Goal: Task Accomplishment & Management: Complete application form

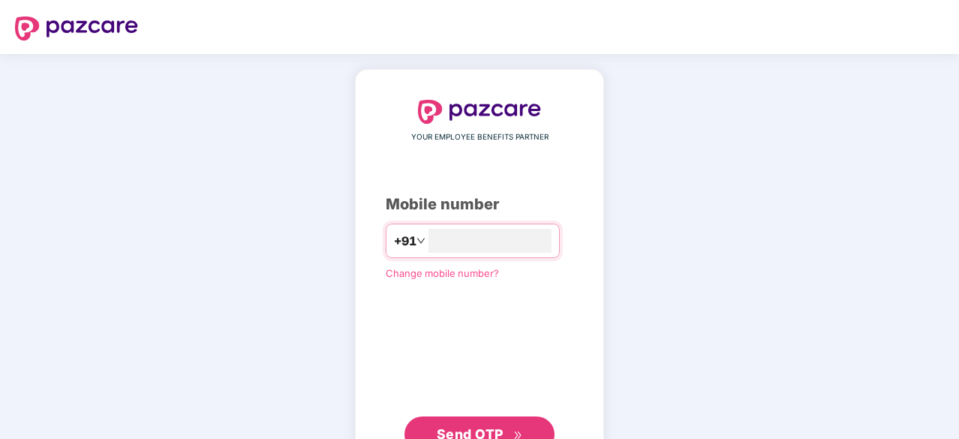
type input "**********"
click at [504, 429] on span "Send OTP" at bounding box center [480, 434] width 86 height 21
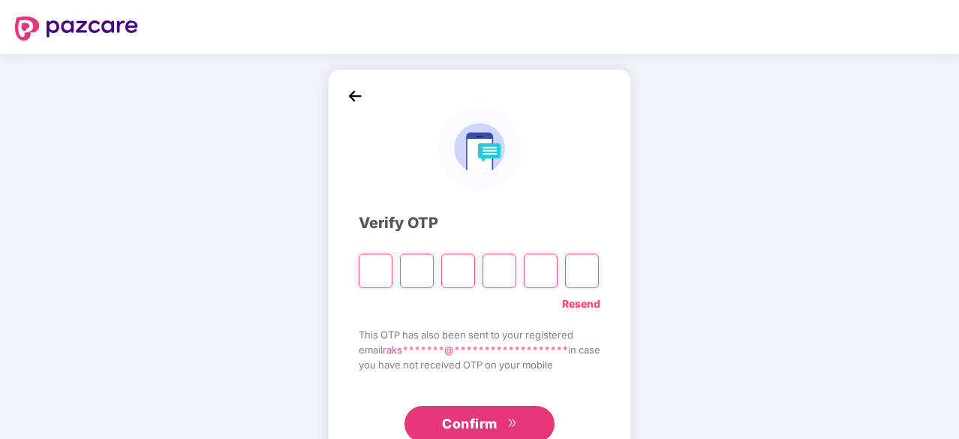
type input "*"
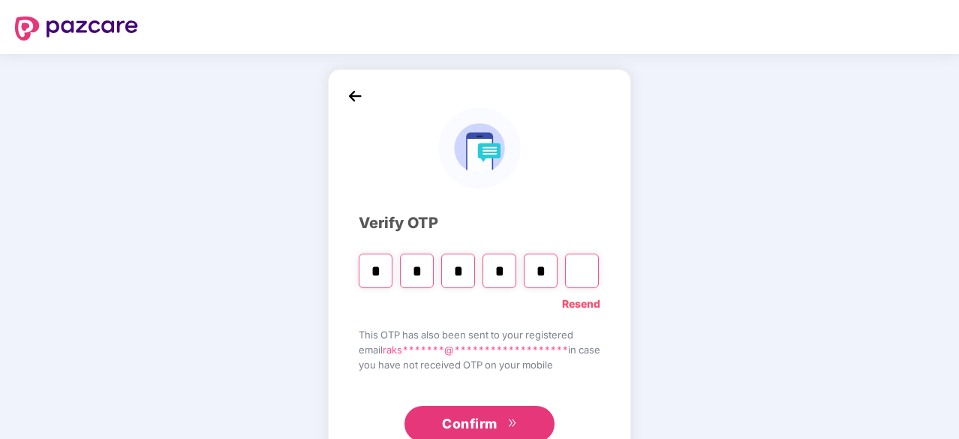
type input "*"
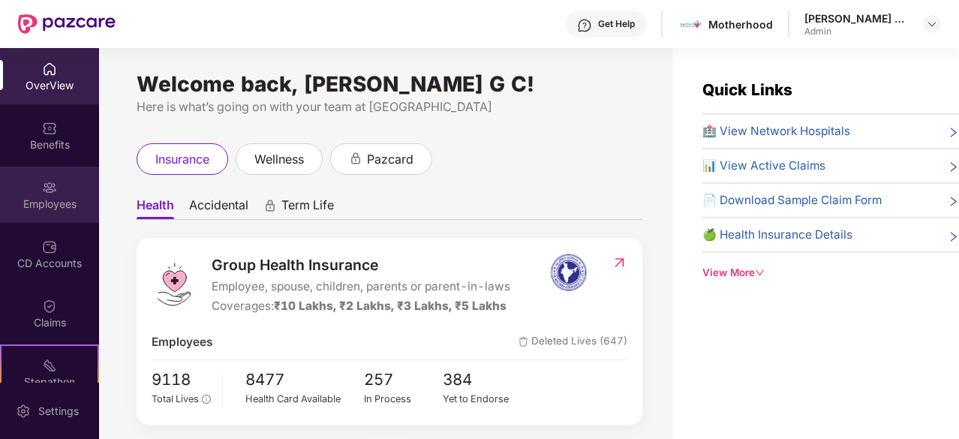
click at [42, 191] on img at bounding box center [49, 187] width 15 height 15
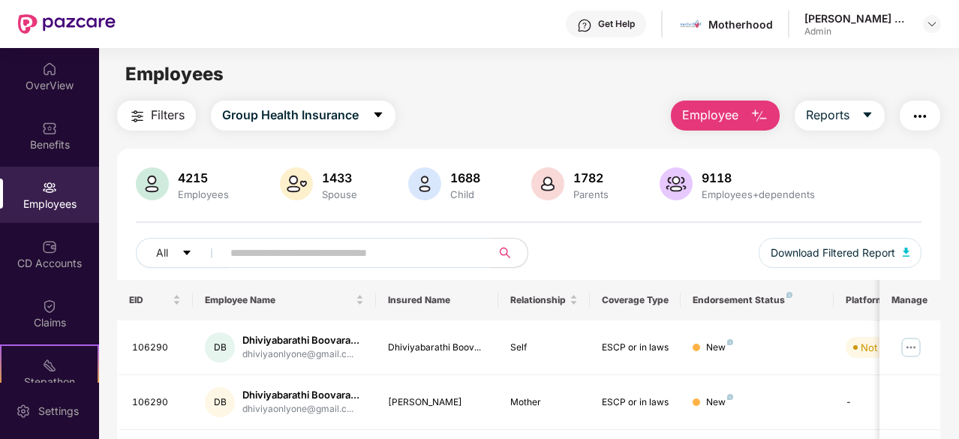
click at [737, 104] on button "Employee" at bounding box center [725, 116] width 109 height 30
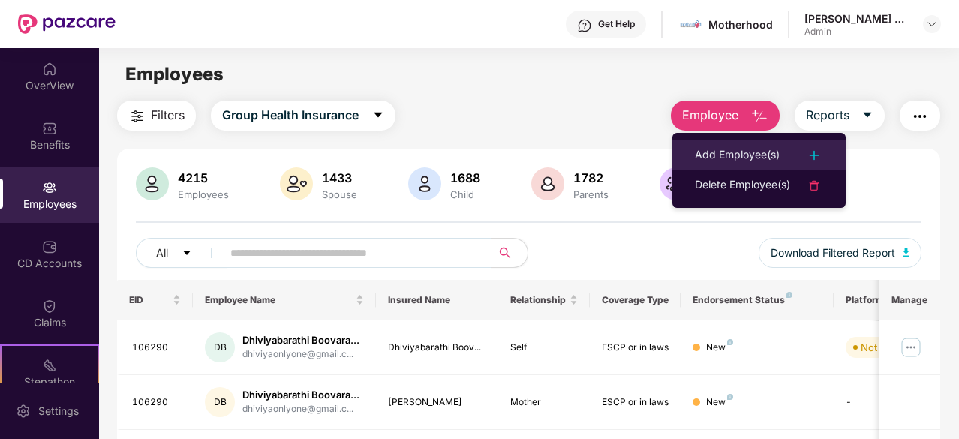
click at [737, 154] on div "Add Employee(s)" at bounding box center [737, 155] width 85 height 18
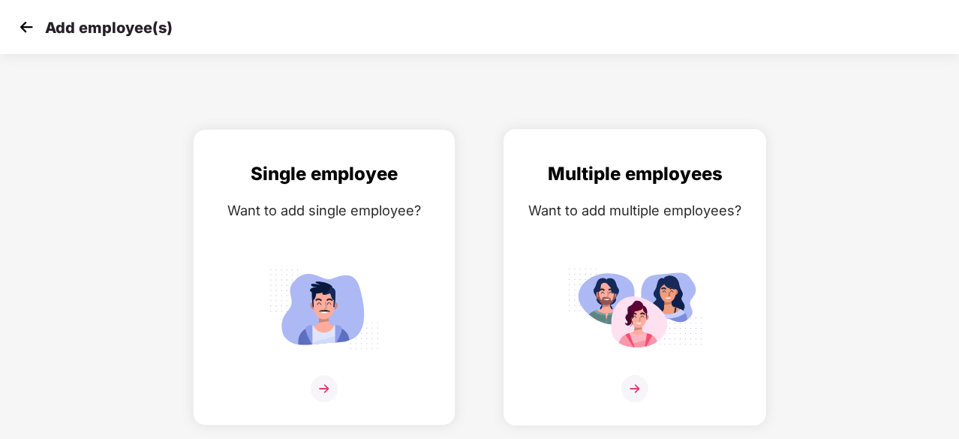
click at [665, 336] on img at bounding box center [635, 309] width 135 height 94
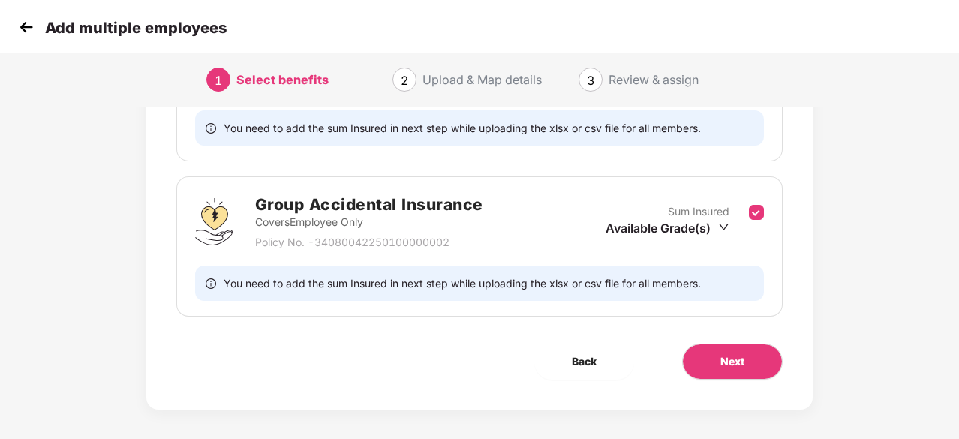
scroll to position [320, 0]
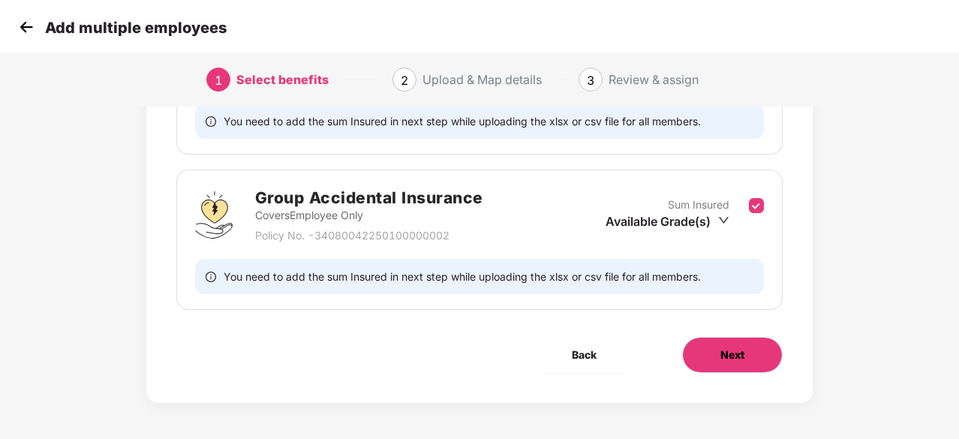
click at [724, 347] on span "Next" at bounding box center [733, 355] width 24 height 17
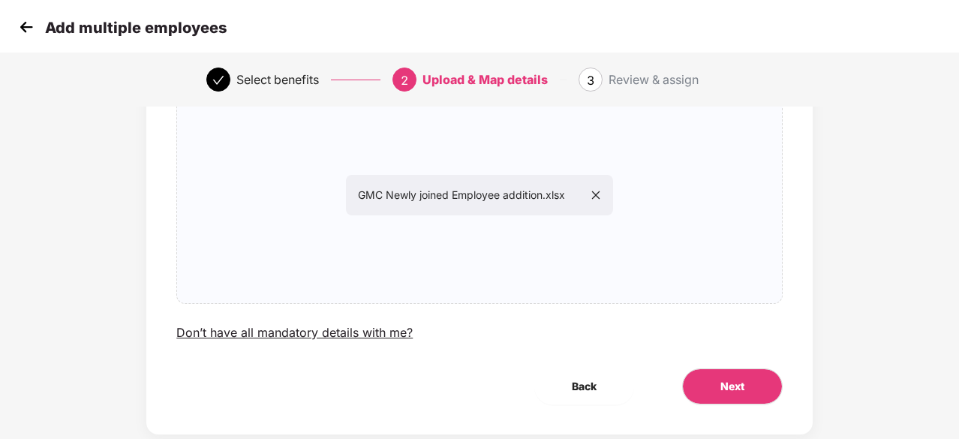
scroll to position [164, 0]
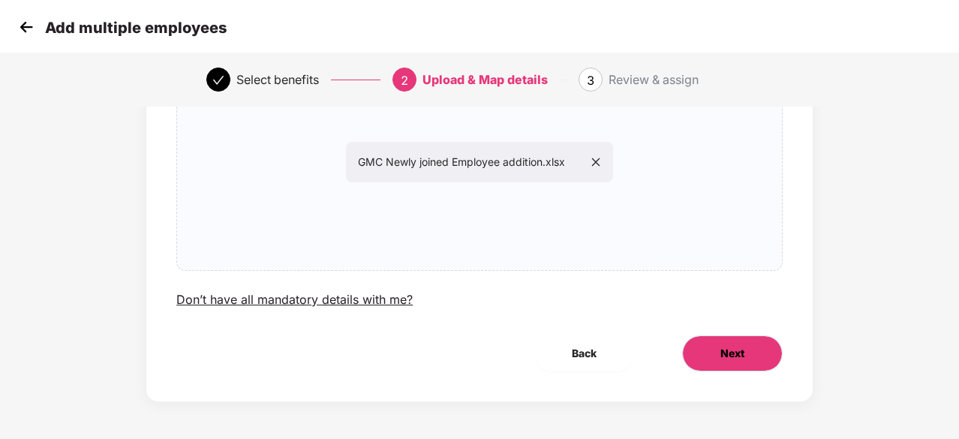
click at [746, 352] on button "Next" at bounding box center [732, 354] width 101 height 36
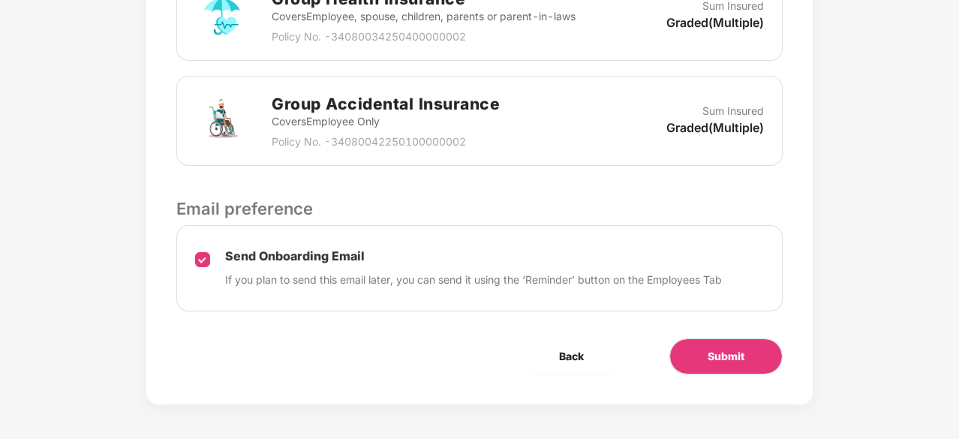
scroll to position [516, 0]
click at [731, 350] on span "Submit" at bounding box center [726, 356] width 37 height 17
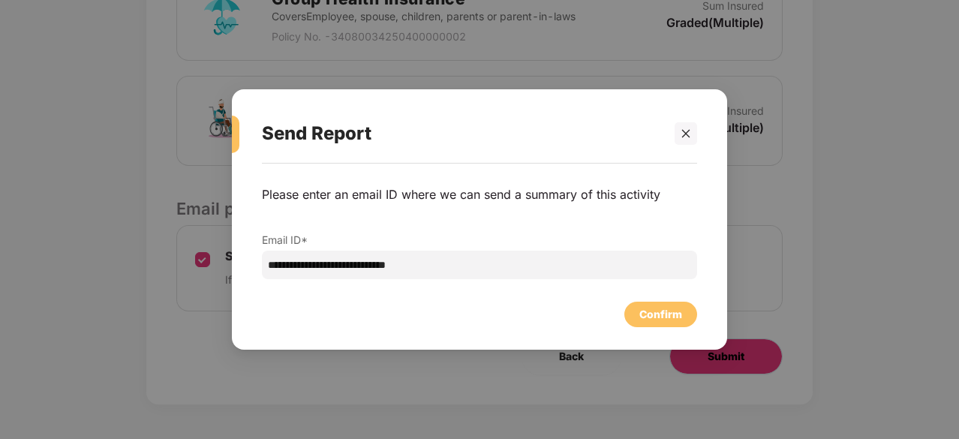
scroll to position [0, 0]
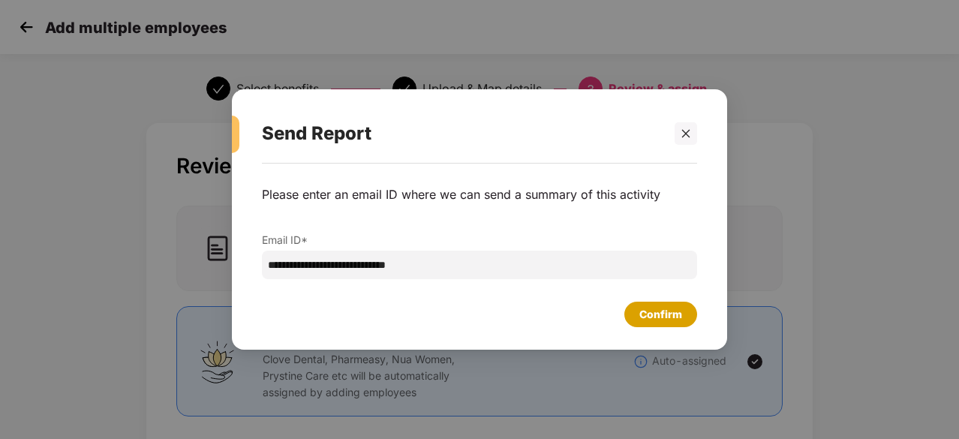
click at [671, 321] on div "Confirm" at bounding box center [661, 314] width 43 height 17
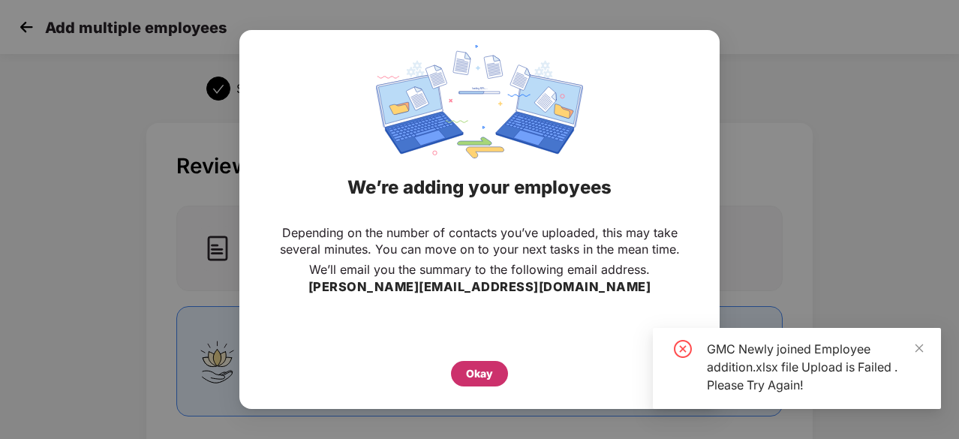
click at [496, 370] on div "Okay" at bounding box center [479, 374] width 57 height 26
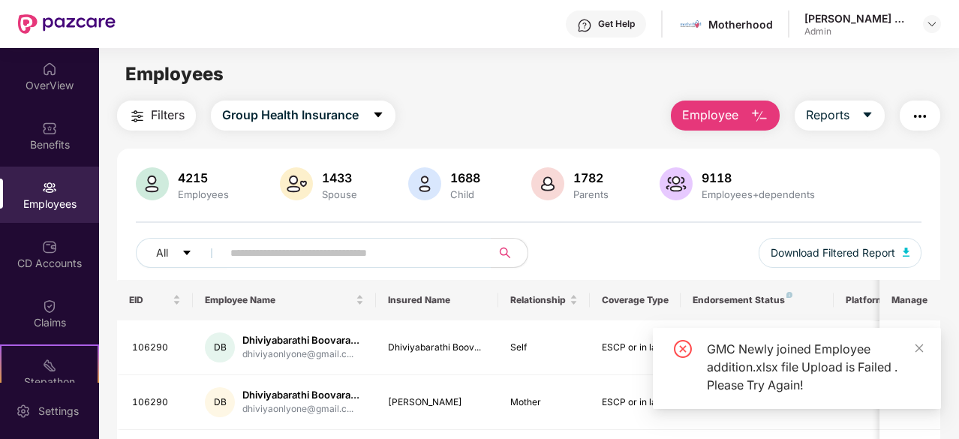
click at [743, 110] on button "Employee" at bounding box center [725, 116] width 109 height 30
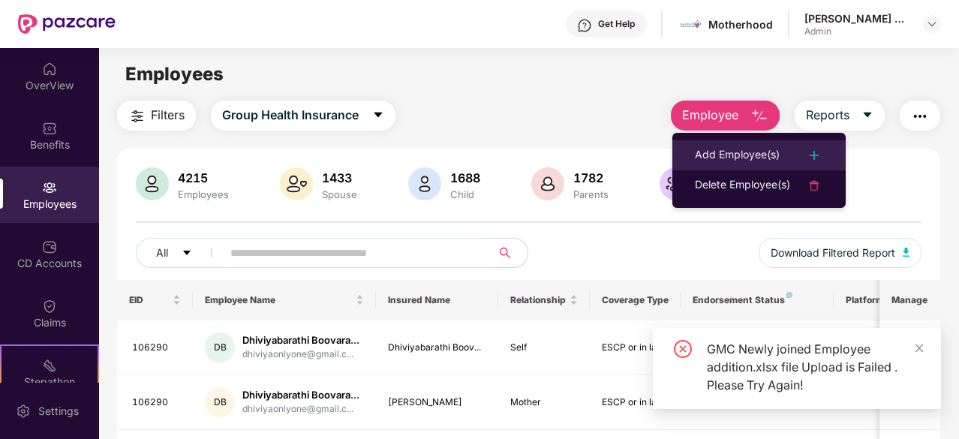
click at [731, 154] on div "Add Employee(s)" at bounding box center [737, 155] width 85 height 18
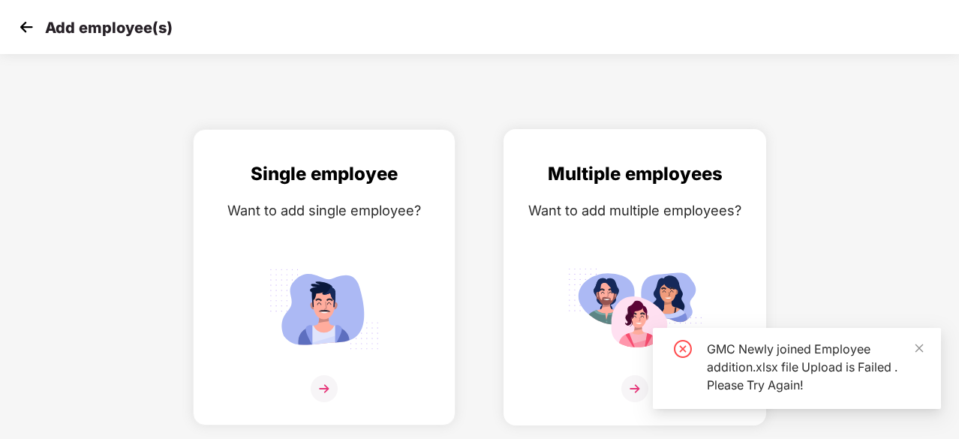
click at [660, 263] on img at bounding box center [635, 309] width 135 height 94
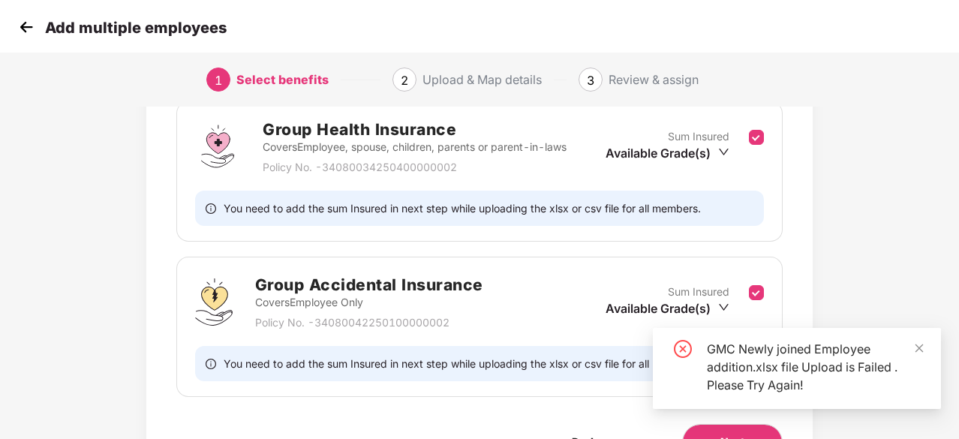
scroll to position [320, 0]
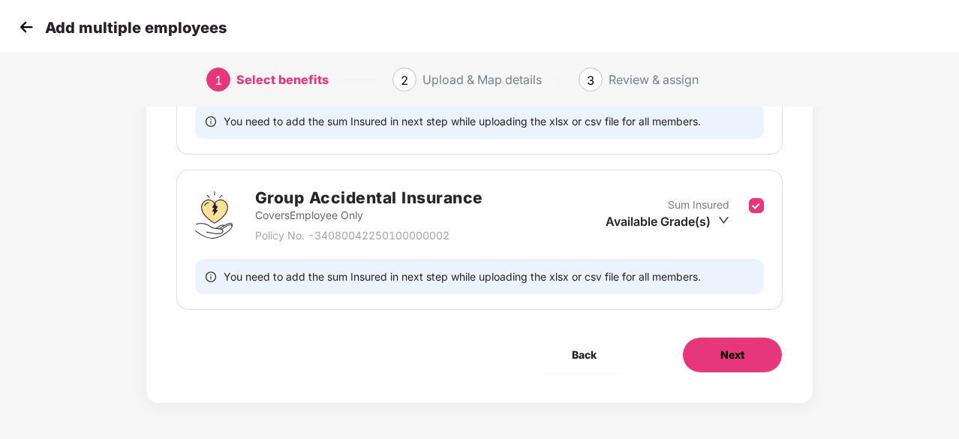
click at [736, 355] on span "Next" at bounding box center [733, 355] width 24 height 17
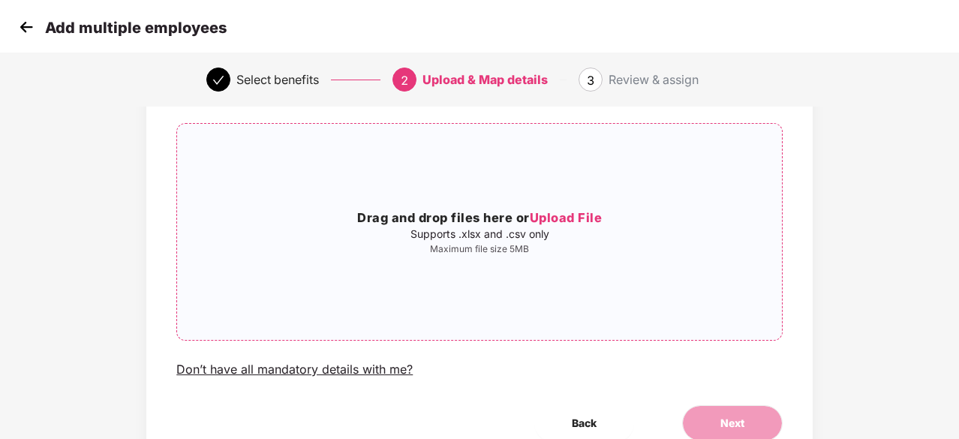
scroll to position [164, 0]
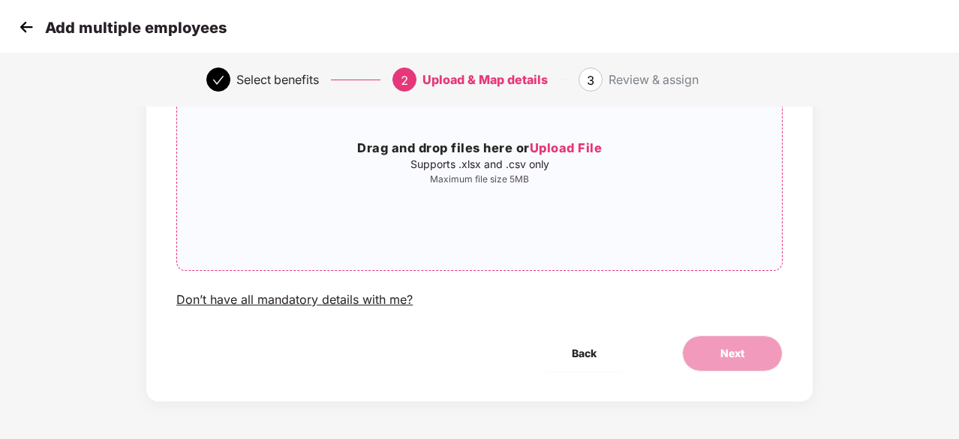
click at [548, 151] on span "Upload File" at bounding box center [566, 147] width 73 height 15
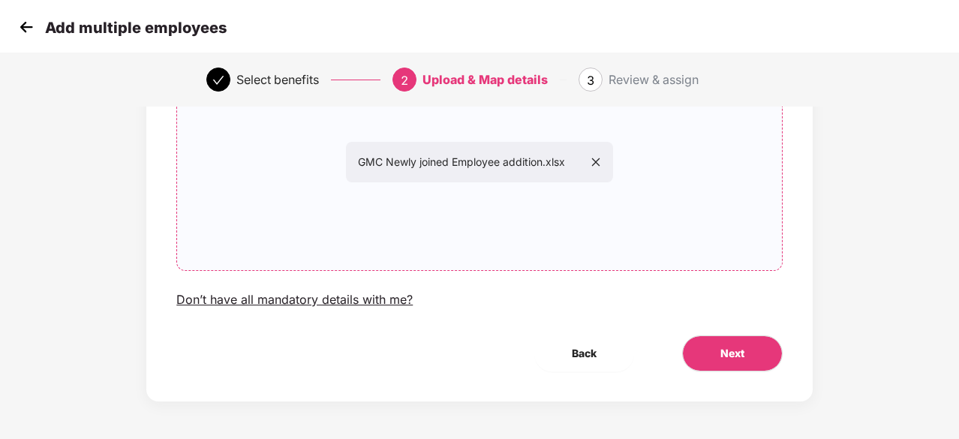
click at [708, 335] on div "Upload Your Employees List Sample File Upload the list of employees and their f…" at bounding box center [479, 180] width 667 height 442
click at [709, 345] on button "Next" at bounding box center [732, 354] width 101 height 36
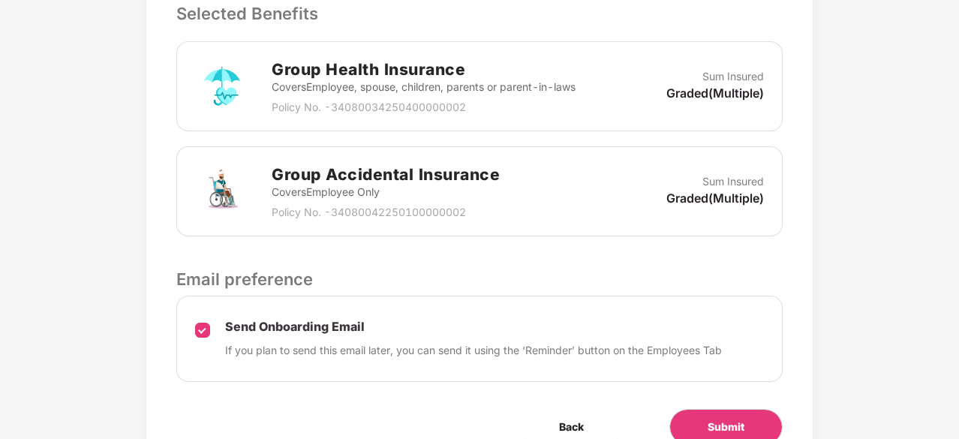
scroll to position [516, 0]
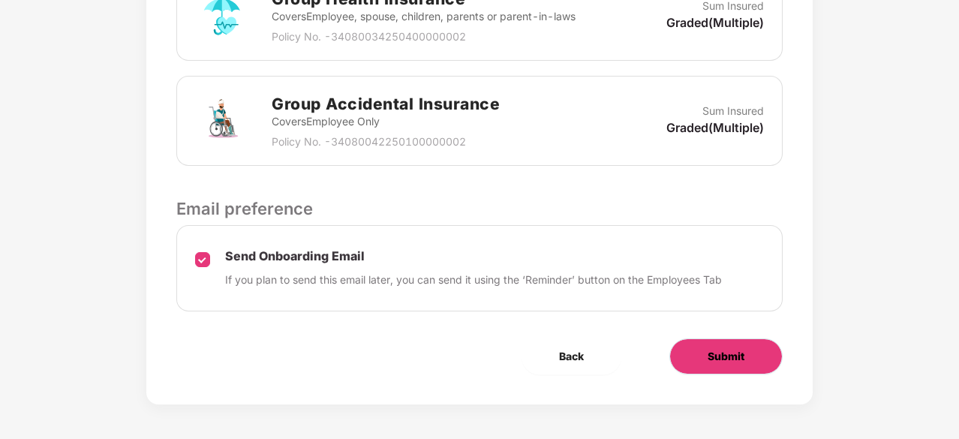
click at [716, 363] on button "Submit" at bounding box center [726, 357] width 113 height 36
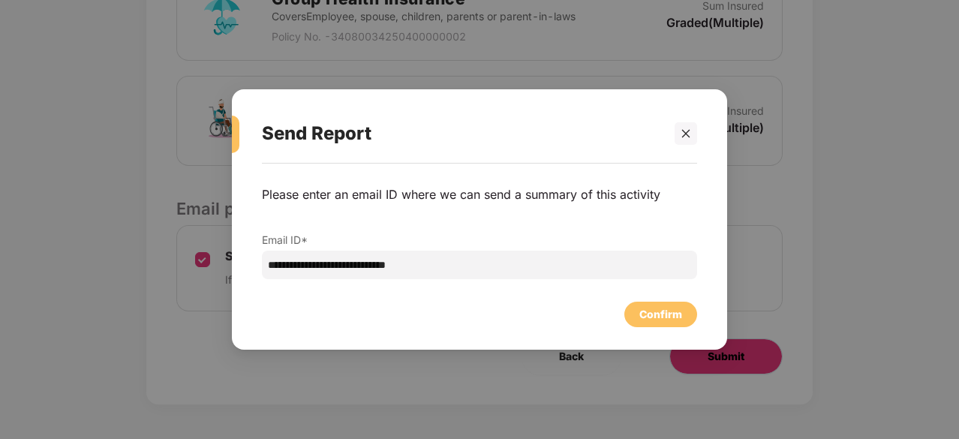
scroll to position [0, 0]
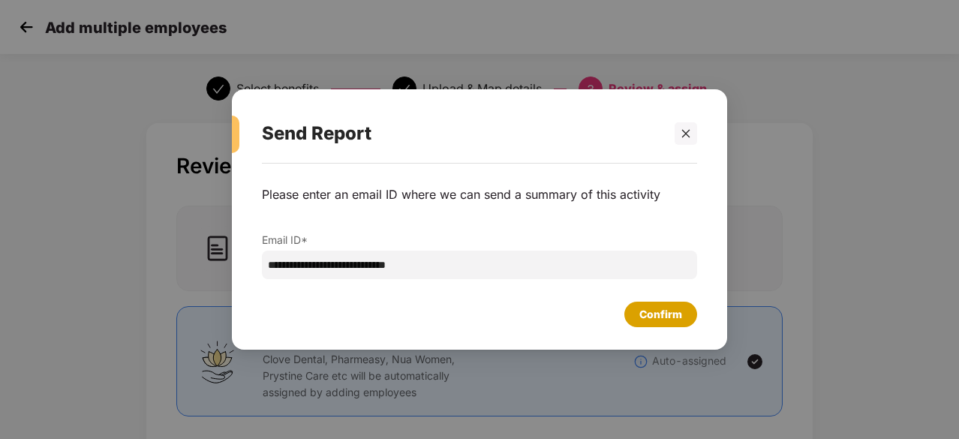
click at [658, 311] on div "Confirm" at bounding box center [661, 314] width 43 height 17
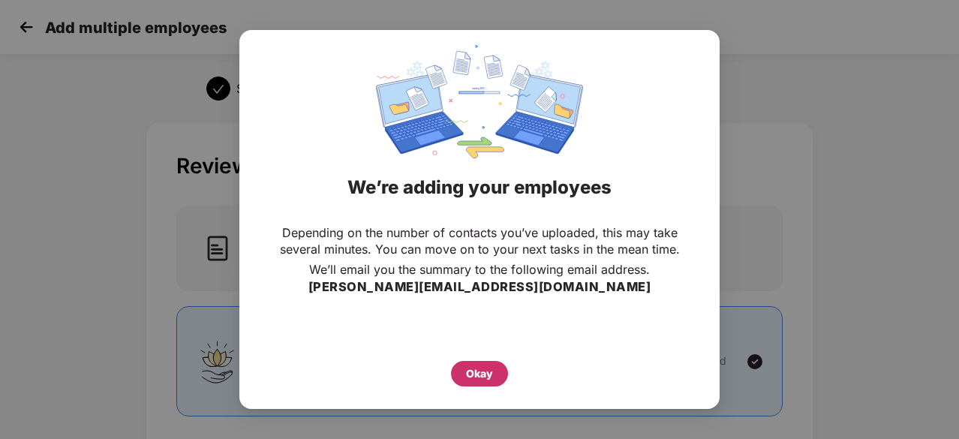
click at [467, 372] on div "Okay" at bounding box center [479, 374] width 27 height 17
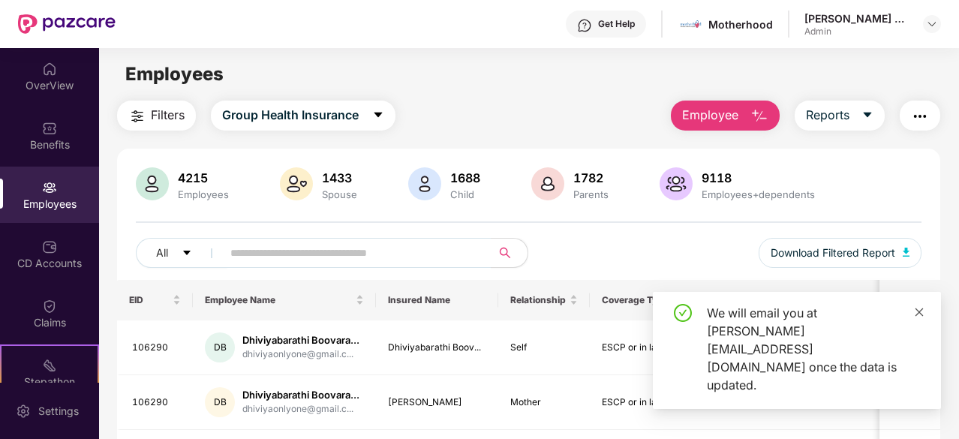
click at [922, 318] on icon "close" at bounding box center [919, 312] width 11 height 11
